Goal: Task Accomplishment & Management: Complete application form

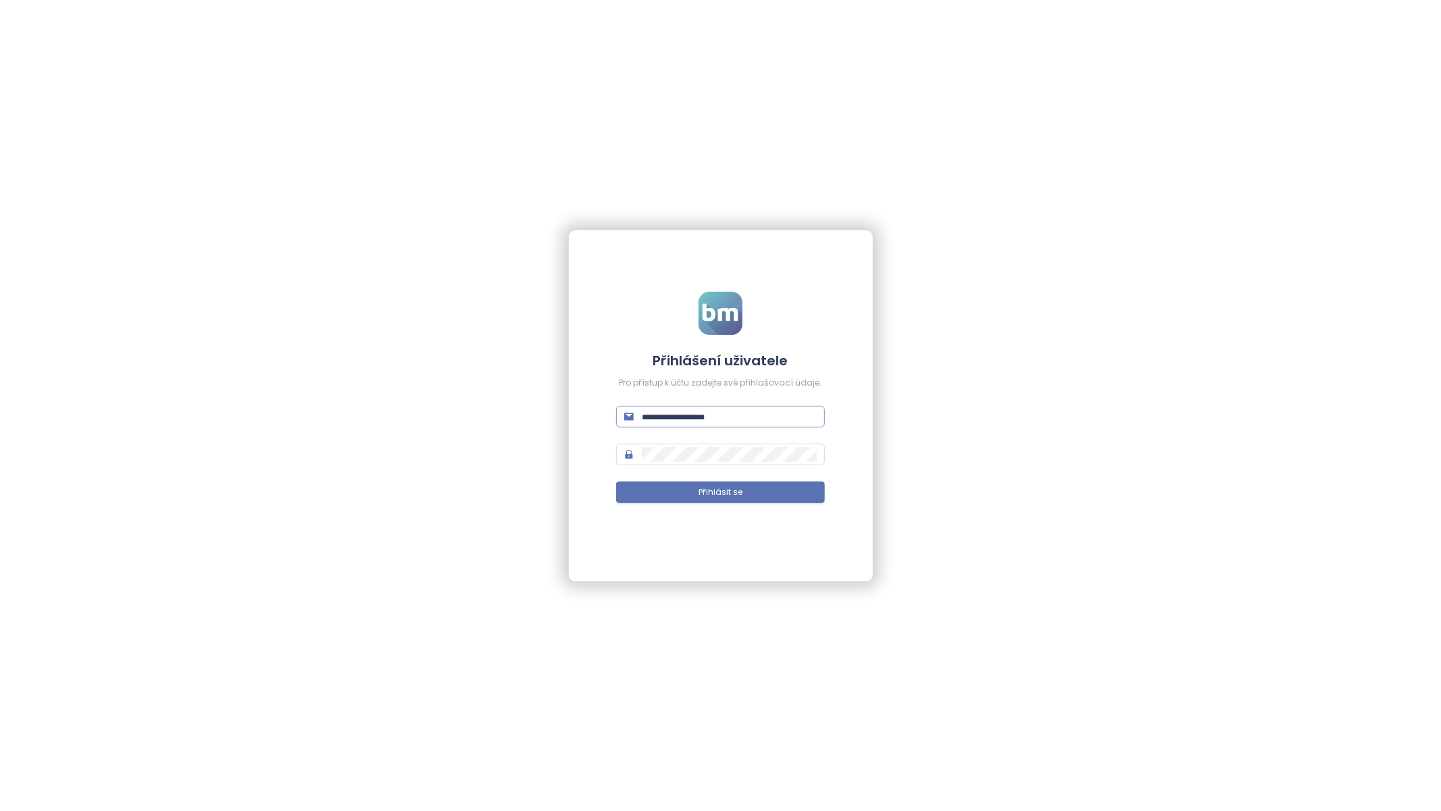
click at [682, 409] on span at bounding box center [720, 417] width 208 height 22
type input "****"
